Goal: Task Accomplishment & Management: Manage account settings

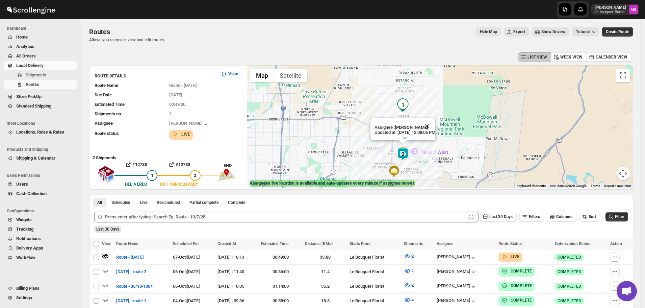
scroll to position [432, 0]
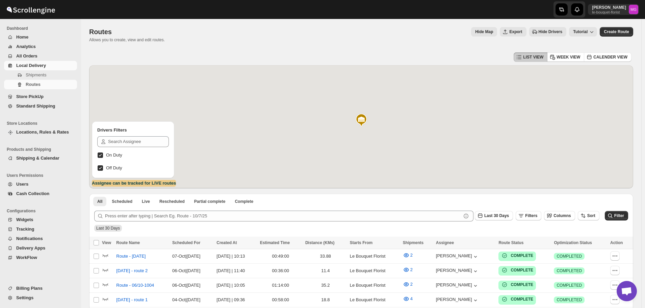
scroll to position [432, 0]
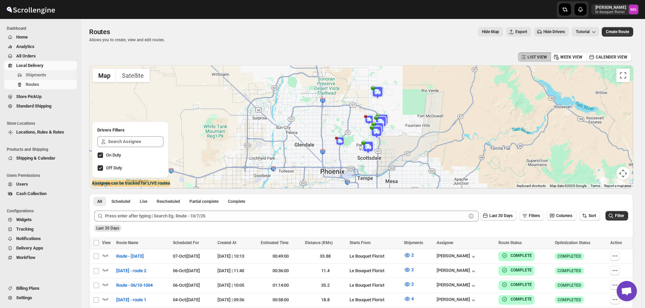
click at [46, 72] on span "Shipments" at bounding box center [36, 74] width 21 height 5
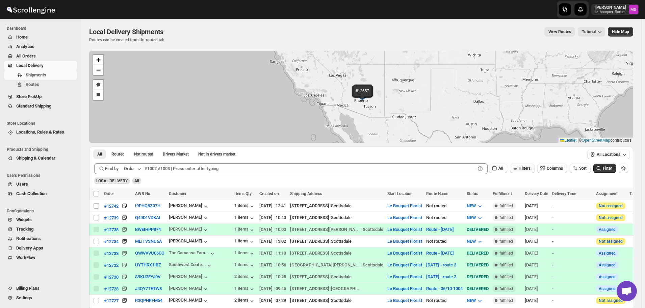
click at [524, 164] on button "Filters" at bounding box center [522, 167] width 25 height 9
click at [525, 196] on span "Add Filter" at bounding box center [528, 194] width 18 height 5
click at [499, 190] on button "Select" at bounding box center [488, 194] width 51 height 9
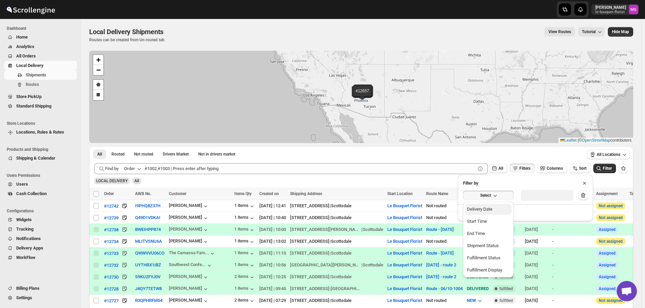
click at [495, 205] on button "Delivery Date" at bounding box center [488, 209] width 47 height 11
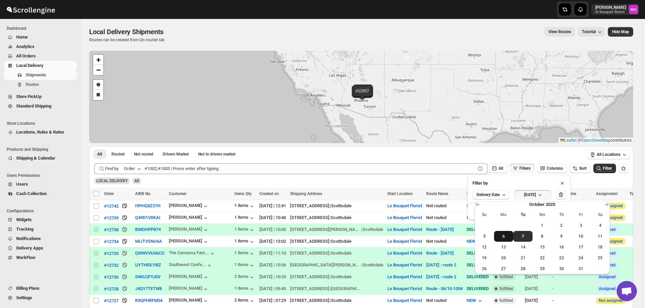
click at [509, 234] on span "6" at bounding box center [504, 235] width 14 height 5
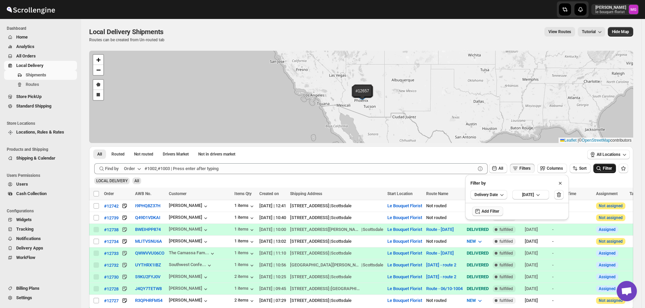
click at [615, 167] on button "Filter" at bounding box center [604, 167] width 23 height 9
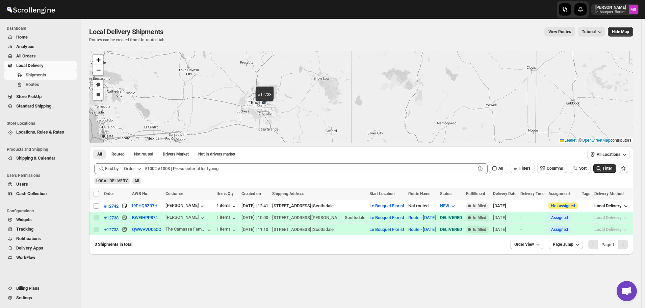
drag, startPoint x: 293, startPoint y: 110, endPoint x: 279, endPoint y: 104, distance: 15.3
click at [309, 122] on div "#12742 #12738 #12733 + − Draw a polygon Draw a rectangle Leaflet | © OpenStreet…" at bounding box center [361, 97] width 544 height 92
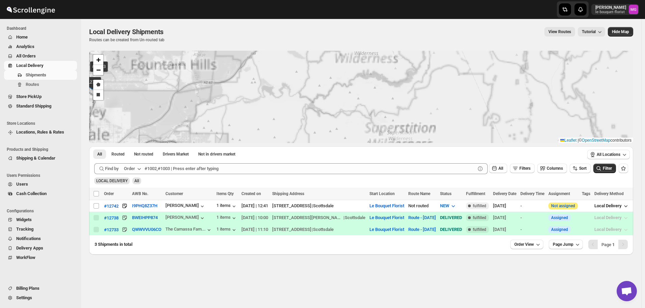
drag, startPoint x: 246, startPoint y: 94, endPoint x: 446, endPoint y: 140, distance: 205.8
click at [447, 140] on div "#12742 #12738 #12733 + − Draw a polygon Draw a rectangle Leaflet | © OpenStreet…" at bounding box center [361, 97] width 544 height 92
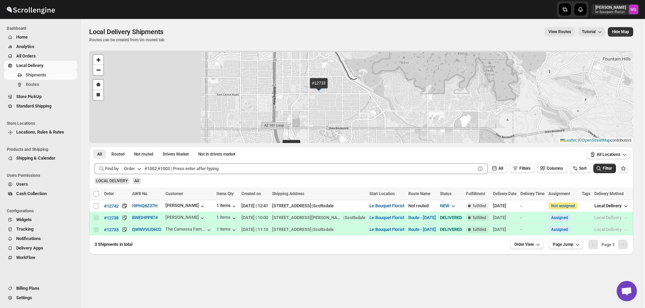
drag, startPoint x: 477, startPoint y: 131, endPoint x: 490, endPoint y: 132, distance: 13.2
click at [490, 132] on div "#12742 #12738 #12733 + − Draw a polygon Draw a rectangle Leaflet | © OpenStreet…" at bounding box center [361, 97] width 544 height 92
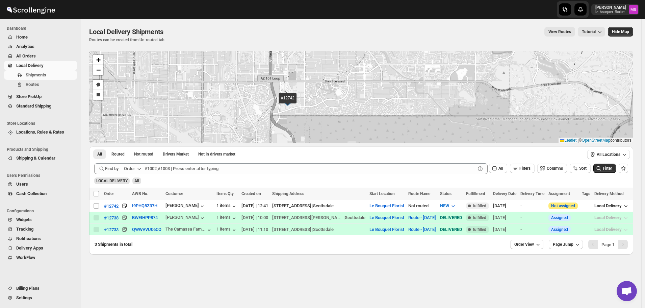
drag, startPoint x: 379, startPoint y: 99, endPoint x: 379, endPoint y: 86, distance: 13.5
click at [379, 86] on div "#12742 #12738 #12733 + − Draw a polygon Draw a rectangle Leaflet | © OpenStreet…" at bounding box center [361, 97] width 544 height 92
click at [97, 207] on input "Select shipment" at bounding box center [96, 205] width 5 height 5
checkbox input "true"
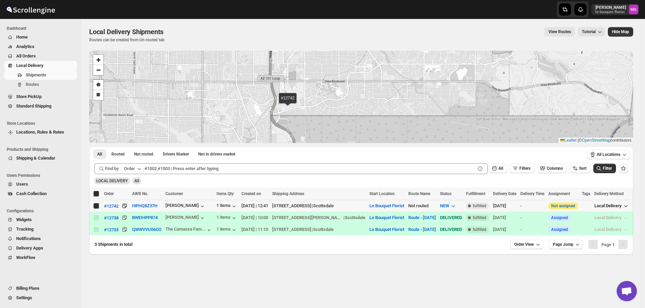
checkbox input "true"
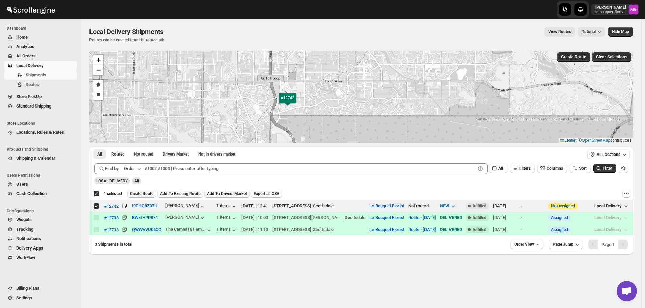
click at [152, 192] on span "Create Route" at bounding box center [141, 193] width 23 height 5
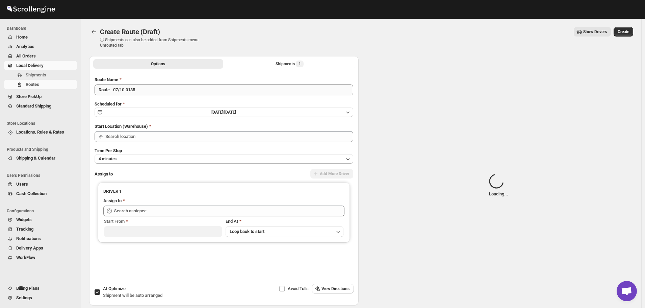
type input "Le Bouquet Florist"
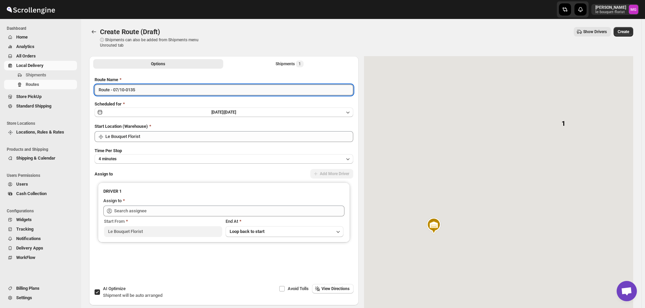
click at [127, 85] on input "Route - 07/10-0135" at bounding box center [224, 89] width 259 height 11
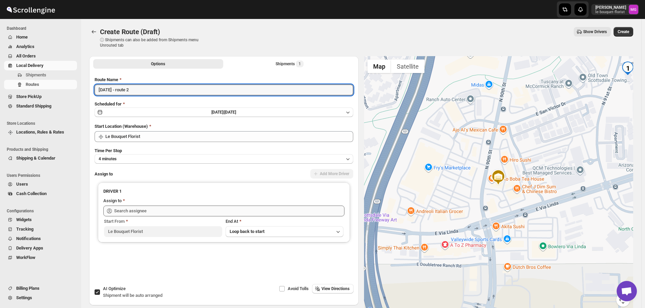
type input "[DATE] - route 2"
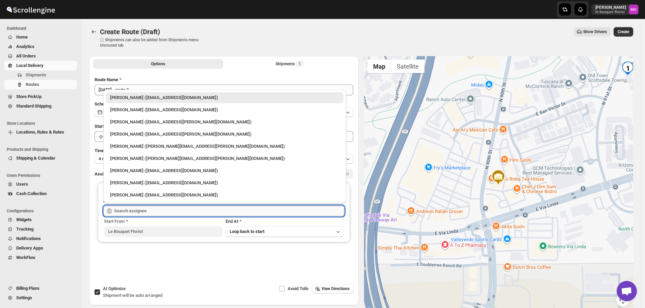
click at [142, 214] on input "text" at bounding box center [229, 210] width 230 height 11
click at [130, 109] on div "Olivia Trott (oetrott@gmail.com)" at bounding box center [224, 109] width 229 height 7
type input "Olivia Trott (oetrott@gmail.com)"
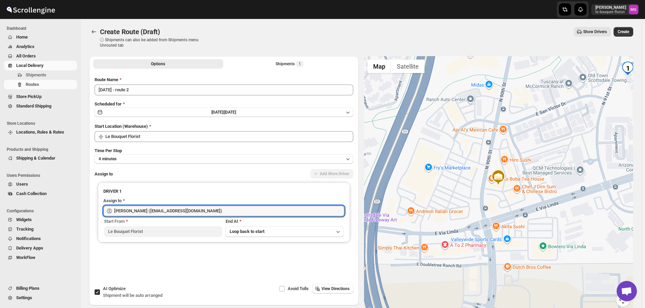
click at [113, 288] on span "AI Optimize" at bounding box center [114, 288] width 23 height 5
click at [100, 289] on input "AI Optimize Shipment will be auto arranged" at bounding box center [97, 291] width 5 height 5
checkbox input "false"
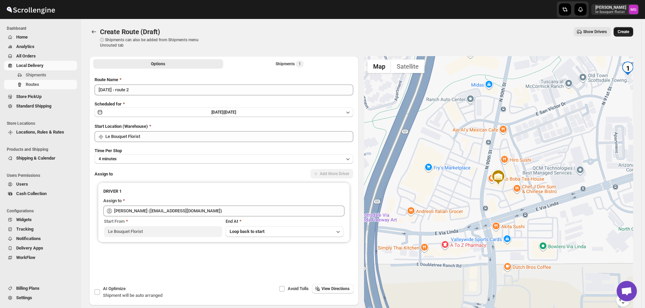
click at [622, 33] on span "Create" at bounding box center [623, 31] width 11 height 5
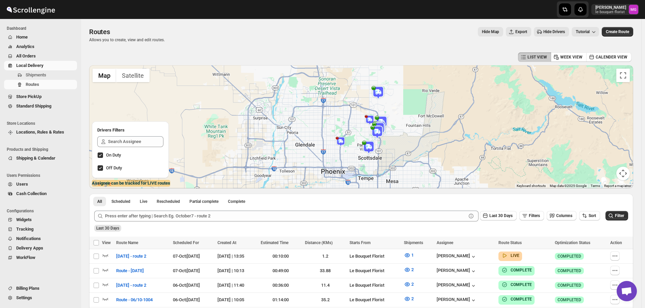
scroll to position [432, 0]
click at [106, 252] on icon "button" at bounding box center [105, 255] width 7 height 7
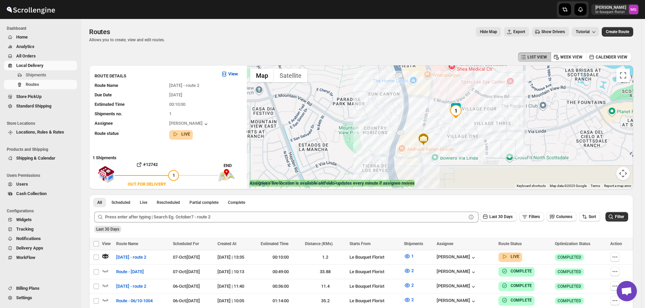
click at [462, 102] on img at bounding box center [456, 109] width 14 height 14
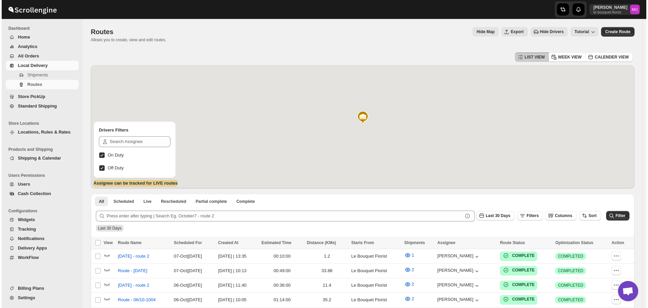
scroll to position [432, 0]
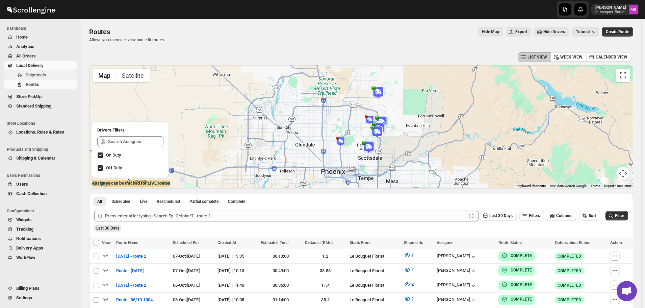
click at [68, 76] on span "Shipments" at bounding box center [51, 75] width 50 height 7
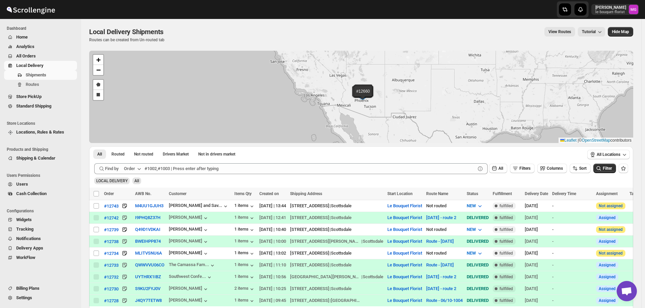
click at [29, 52] on button "All Orders" at bounding box center [40, 55] width 73 height 9
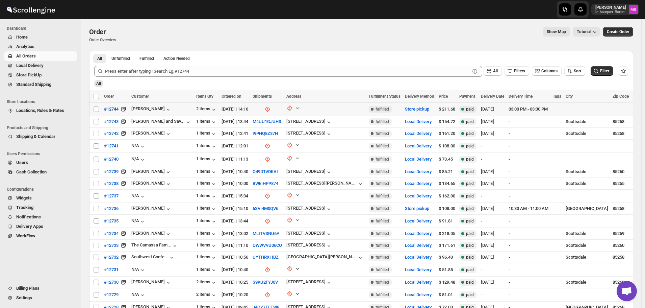
click at [113, 106] on span "#12744" at bounding box center [111, 109] width 15 height 7
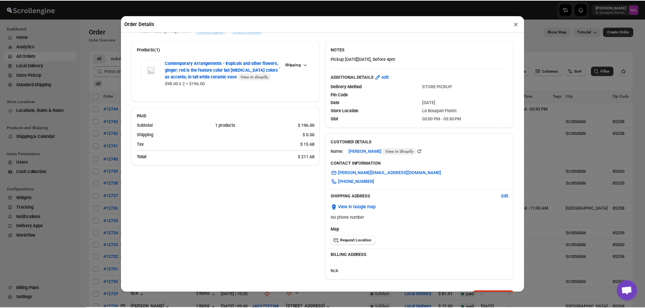
scroll to position [45, 0]
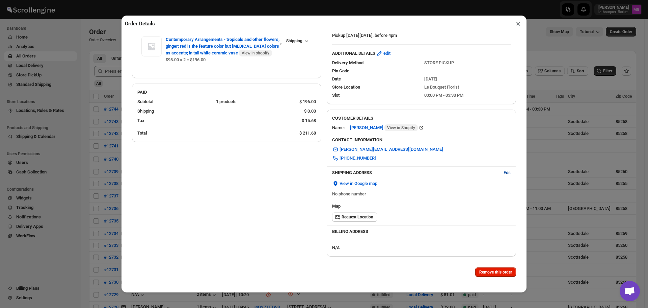
click at [504, 170] on span "Edit" at bounding box center [507, 172] width 7 height 7
select select "US"
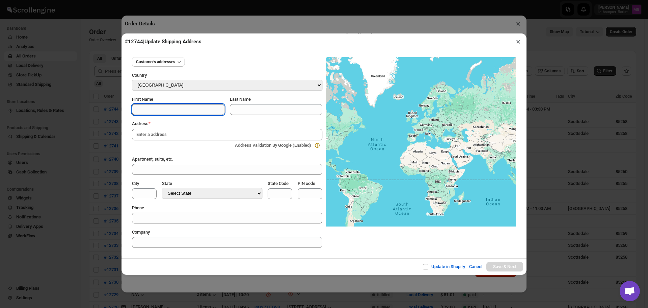
click at [152, 109] on input "First Name" at bounding box center [178, 109] width 93 height 11
type input "[PERSON_NAME]"
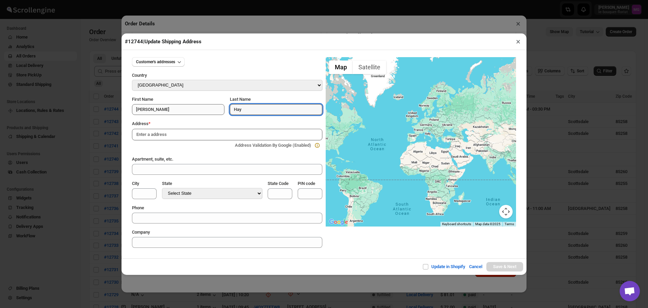
type input "Hay"
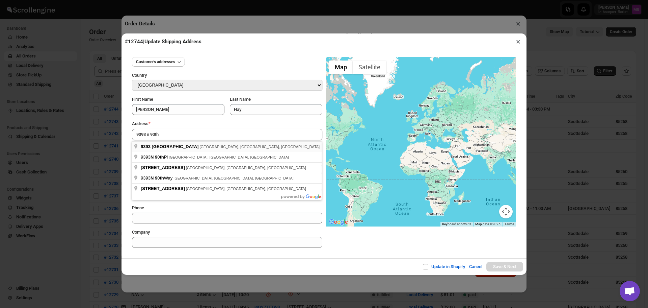
type input "[STREET_ADDRESS]"
type input "[GEOGRAPHIC_DATA]"
select select "[US_STATE]"
type input "AZ"
type input "85258"
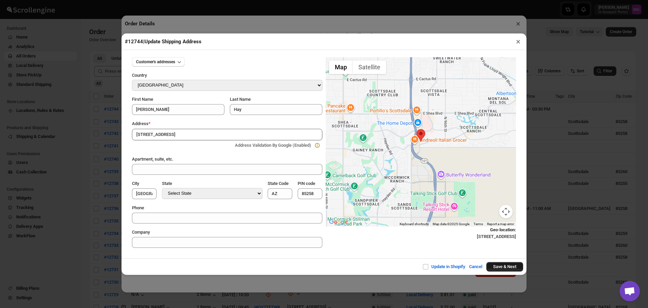
click at [510, 268] on button "Save & Next" at bounding box center [505, 266] width 37 height 9
